Goal: Information Seeking & Learning: Learn about a topic

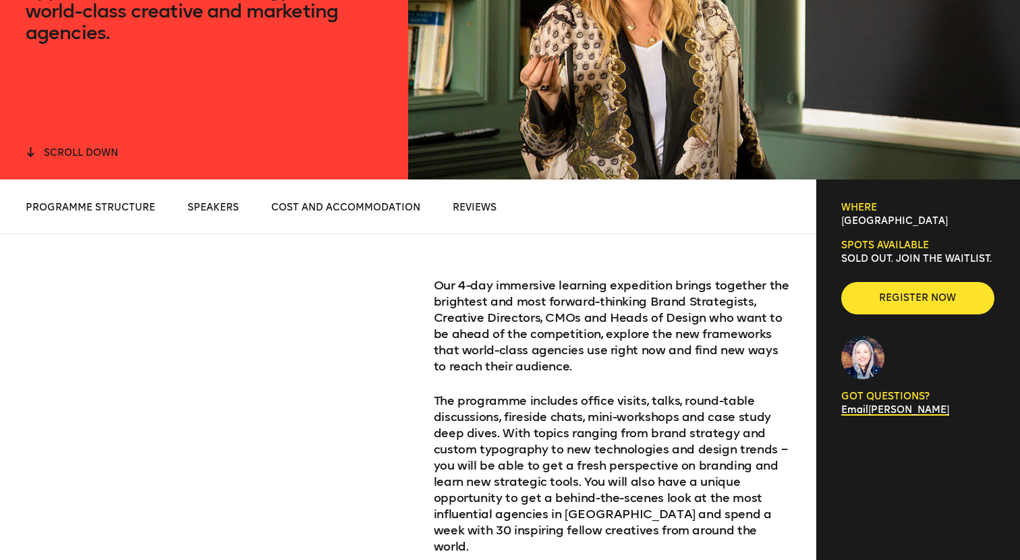
scroll to position [401, 0]
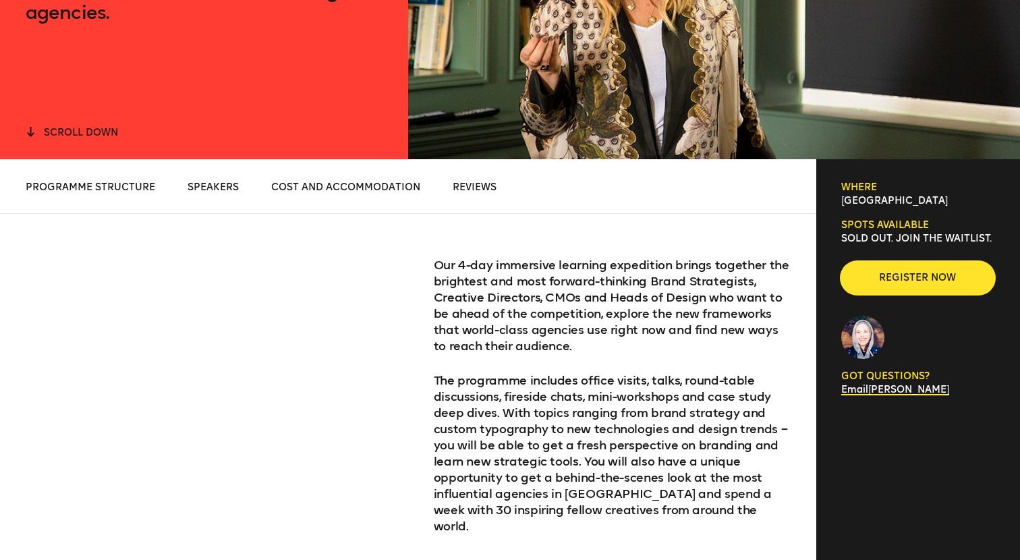
click at [957, 286] on button "Register now" at bounding box center [917, 278] width 153 height 32
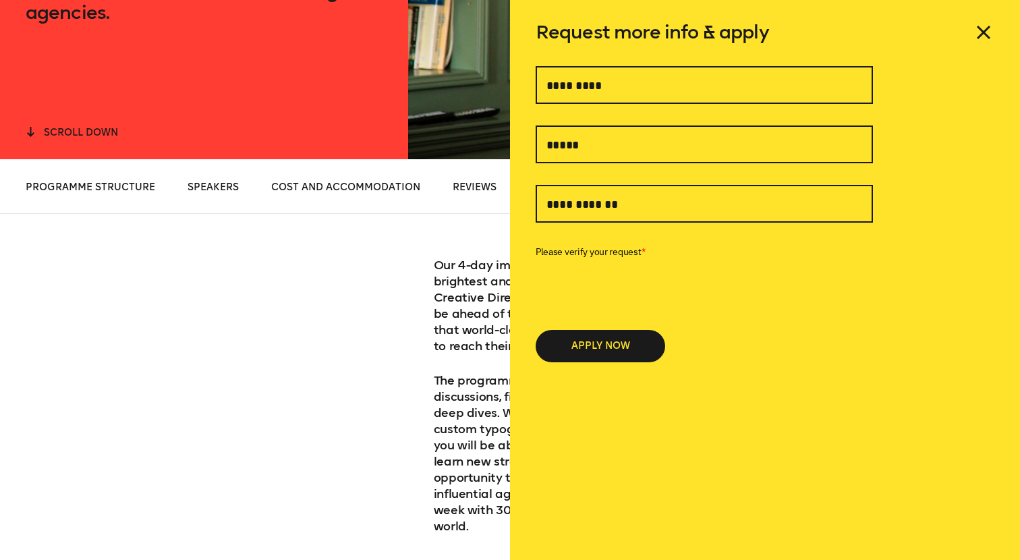
click at [447, 349] on p "Our 4-day immersive learning expedition brings together the brightest and most …" at bounding box center [612, 305] width 357 height 97
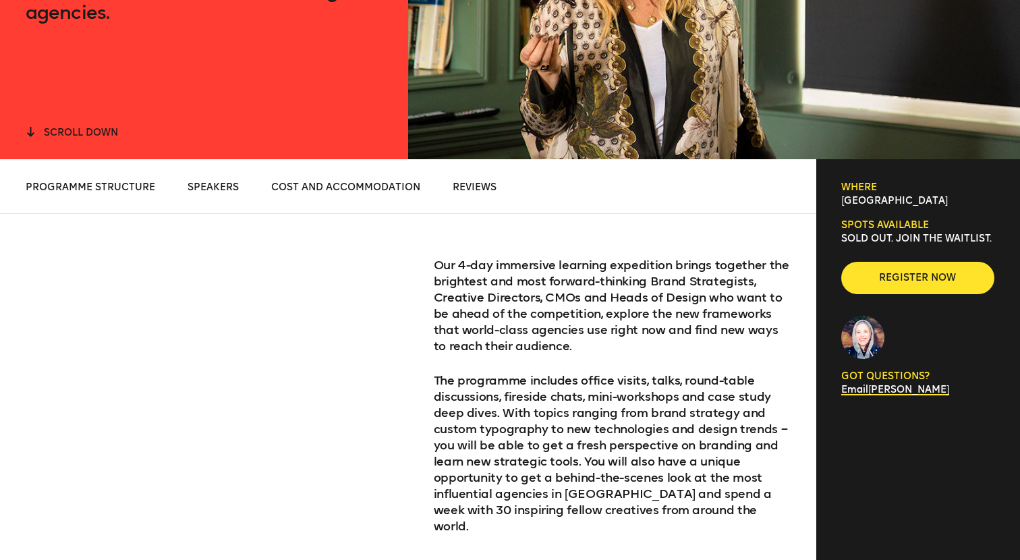
scroll to position [0, 0]
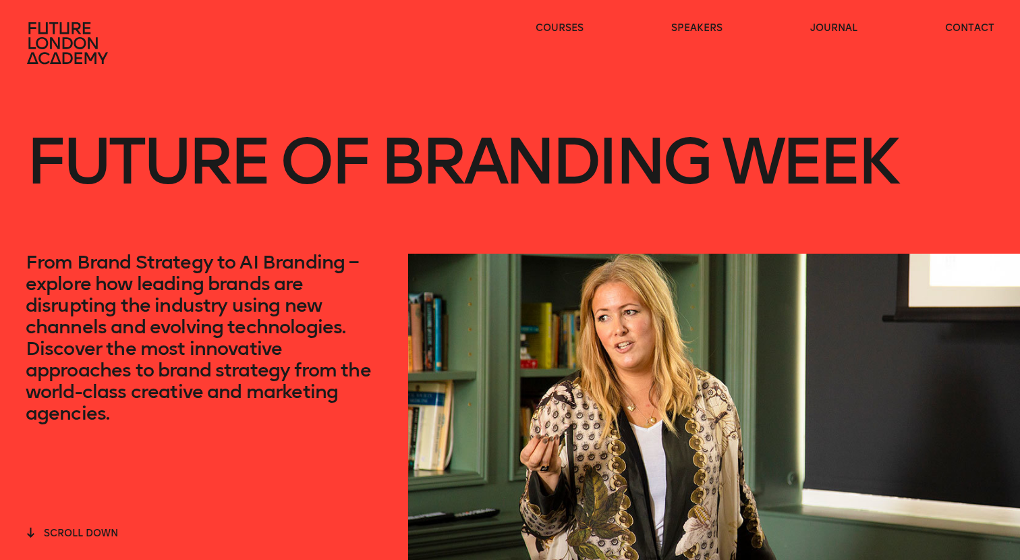
click at [80, 34] on icon at bounding box center [69, 43] width 86 height 43
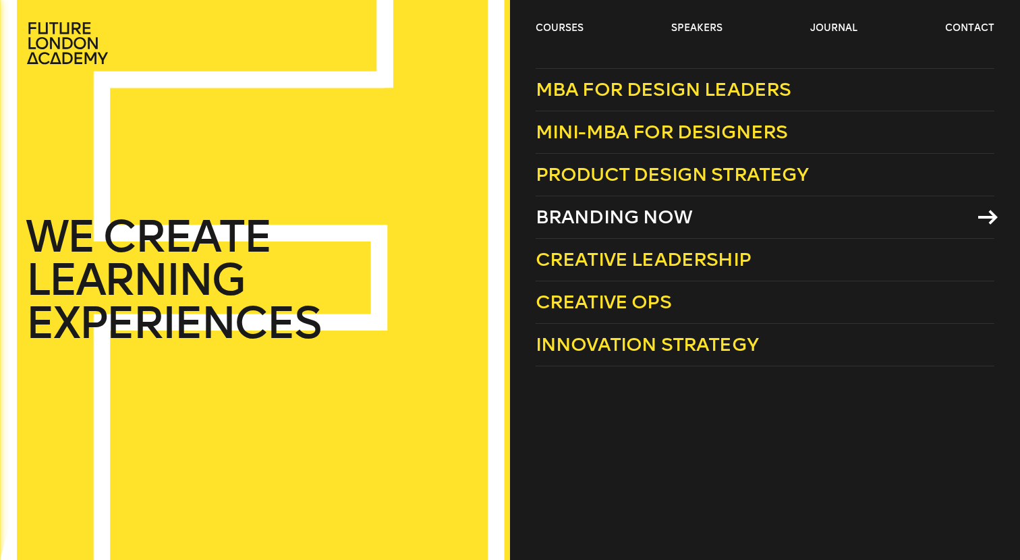
click at [636, 206] on span "Branding Now" at bounding box center [614, 217] width 157 height 22
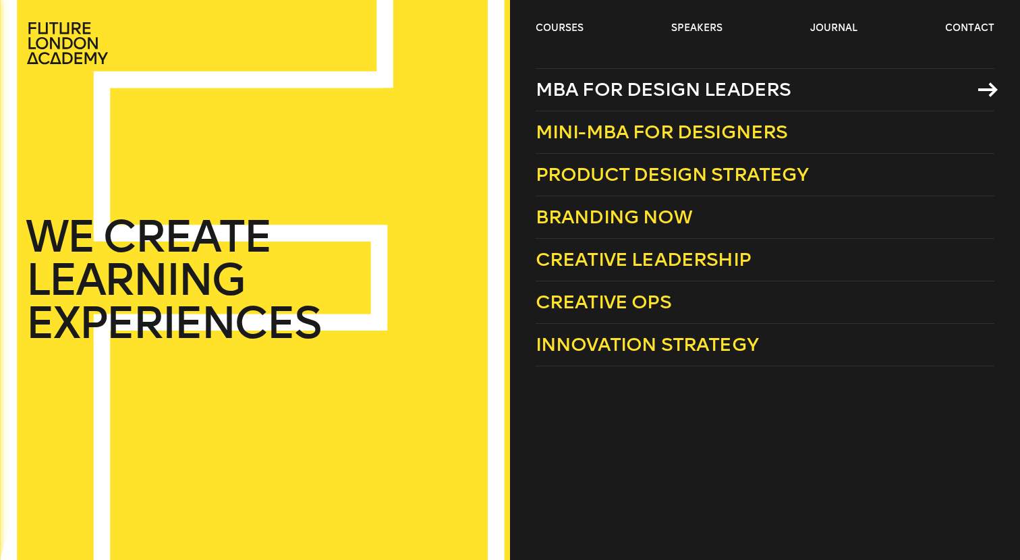
click at [570, 83] on span "MBA for Design Leaders" at bounding box center [664, 89] width 256 height 22
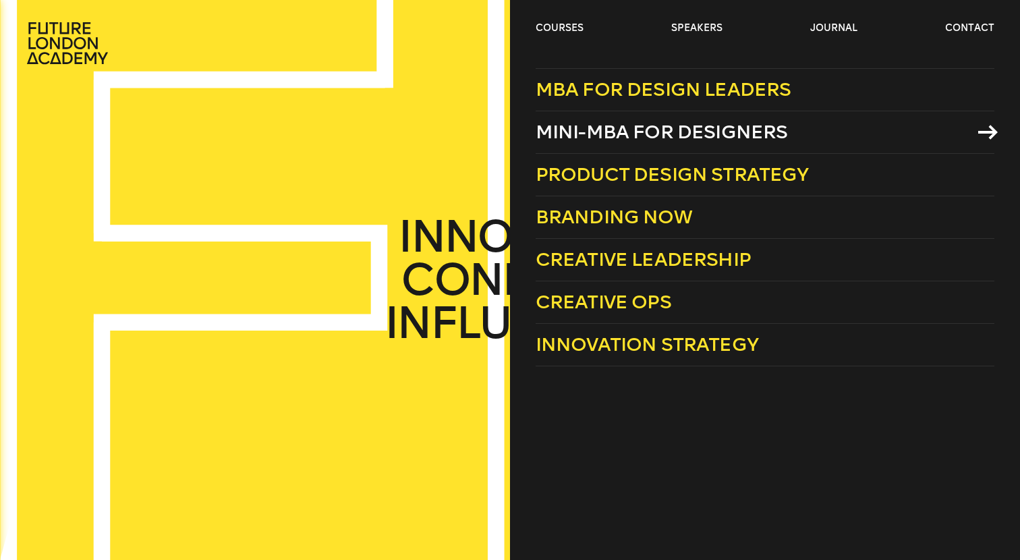
click at [601, 132] on span "Mini-MBA for Designers" at bounding box center [662, 132] width 252 height 22
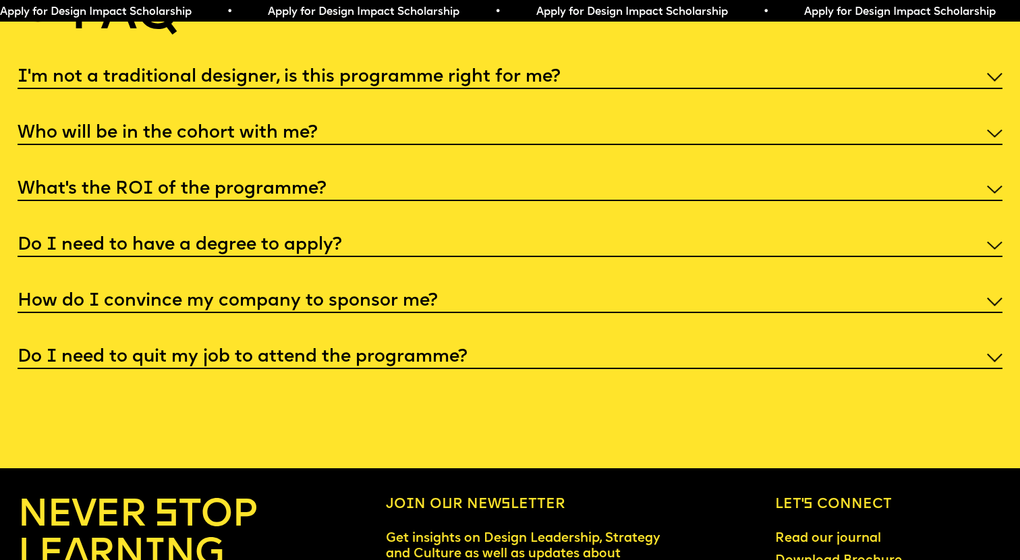
scroll to position [5361, 0]
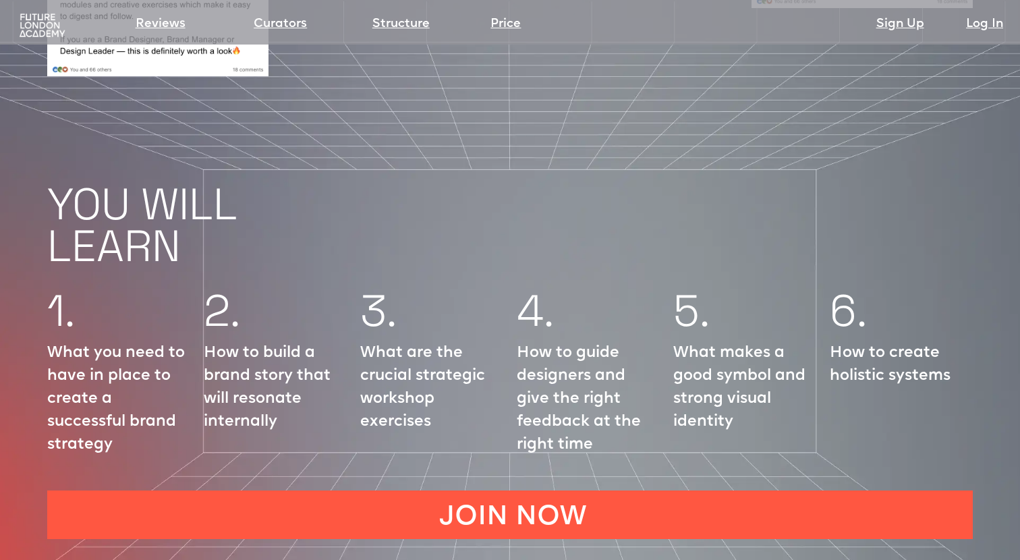
scroll to position [1059, 0]
